Goal: Task Accomplishment & Management: Use online tool/utility

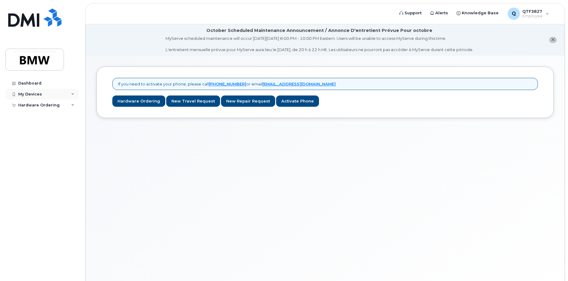
click at [71, 95] on div "My Devices" at bounding box center [42, 94] width 74 height 11
click at [67, 116] on div "Hardware Ordering" at bounding box center [42, 116] width 74 height 11
click at [54, 126] on link "New Order" at bounding box center [47, 128] width 63 height 12
